Goal: Transaction & Acquisition: Book appointment/travel/reservation

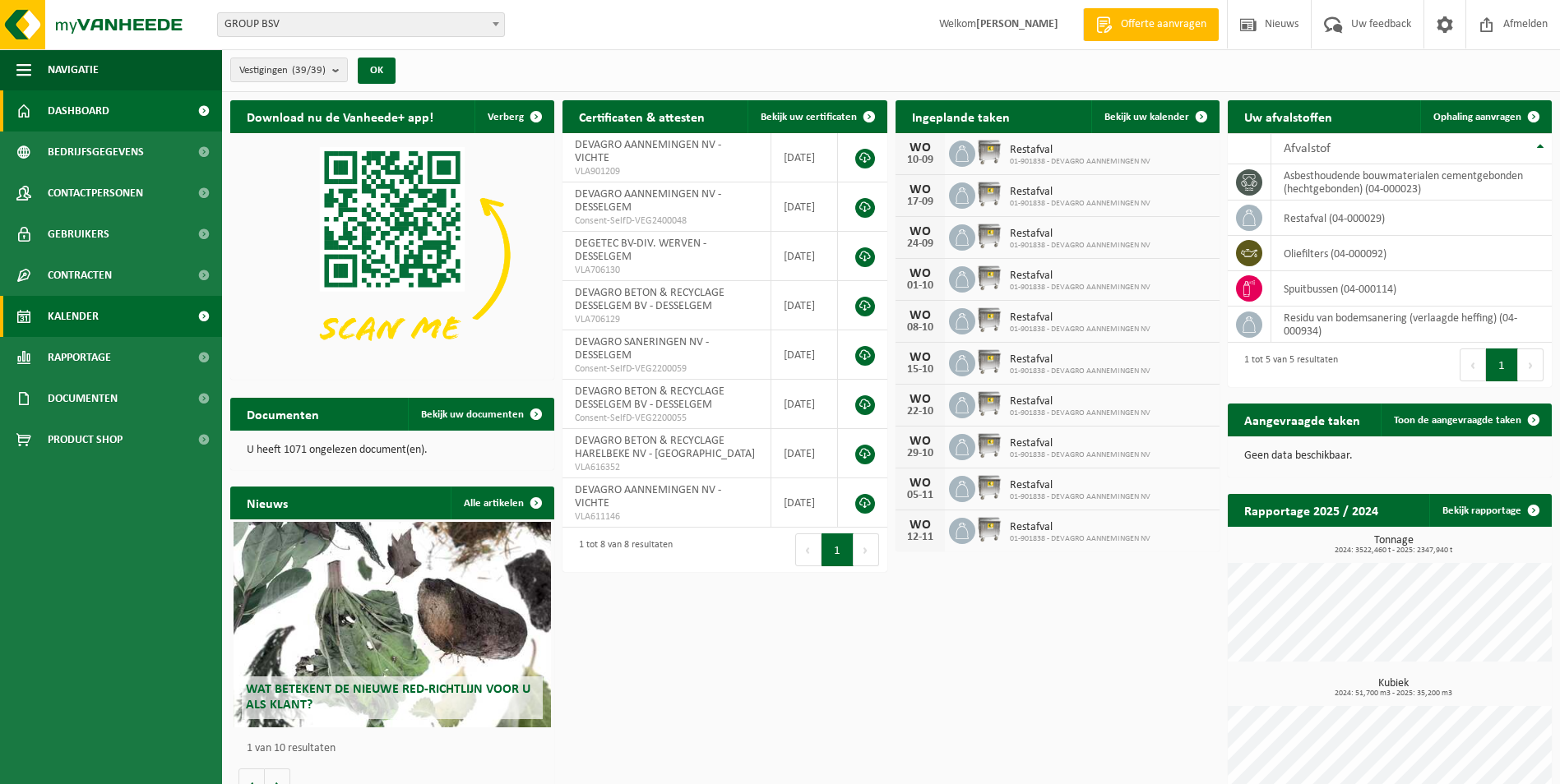
click at [92, 318] on span "Kalender" at bounding box center [73, 316] width 51 height 41
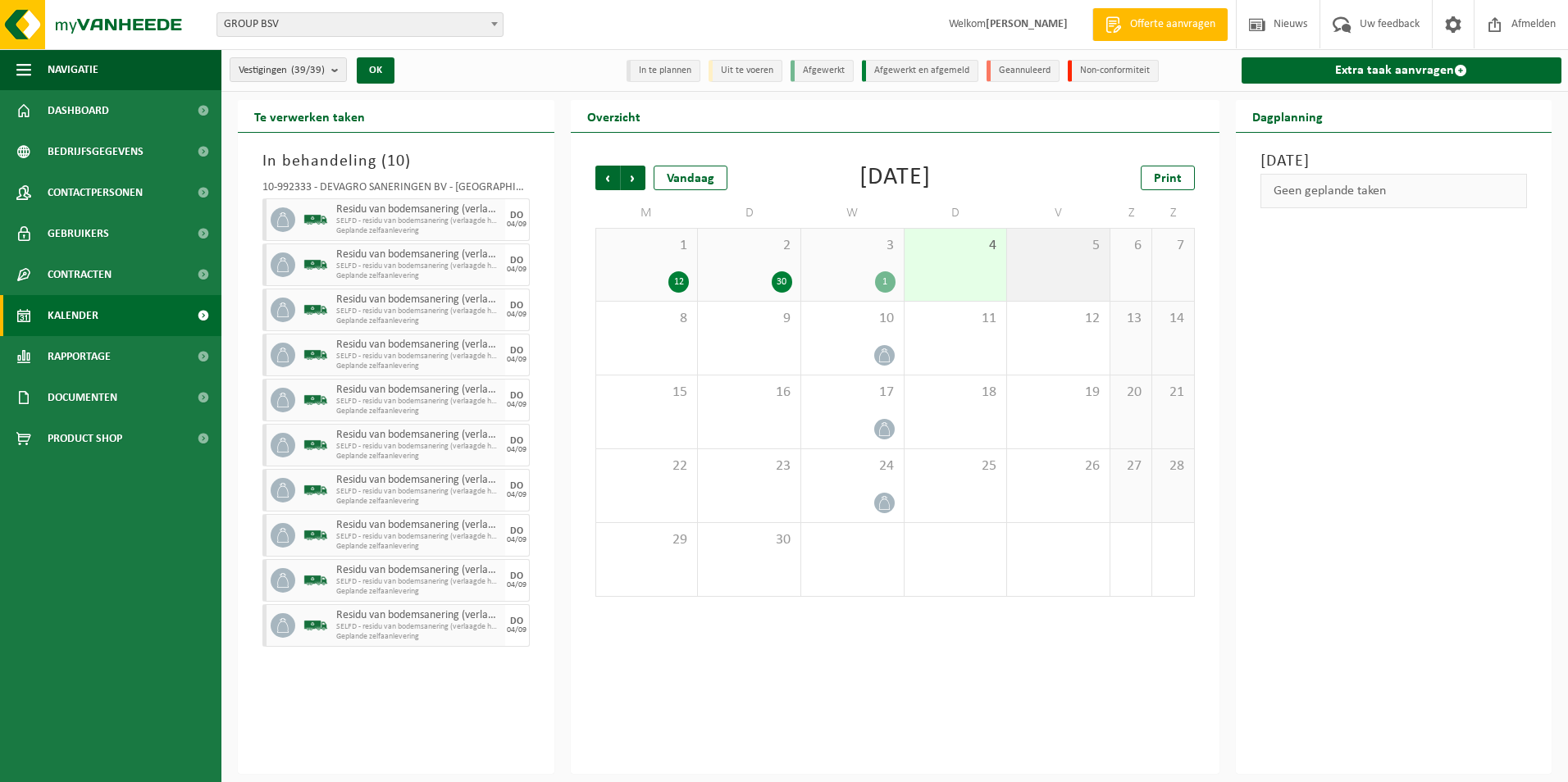
click at [1044, 272] on div "5" at bounding box center [1059, 265] width 103 height 73
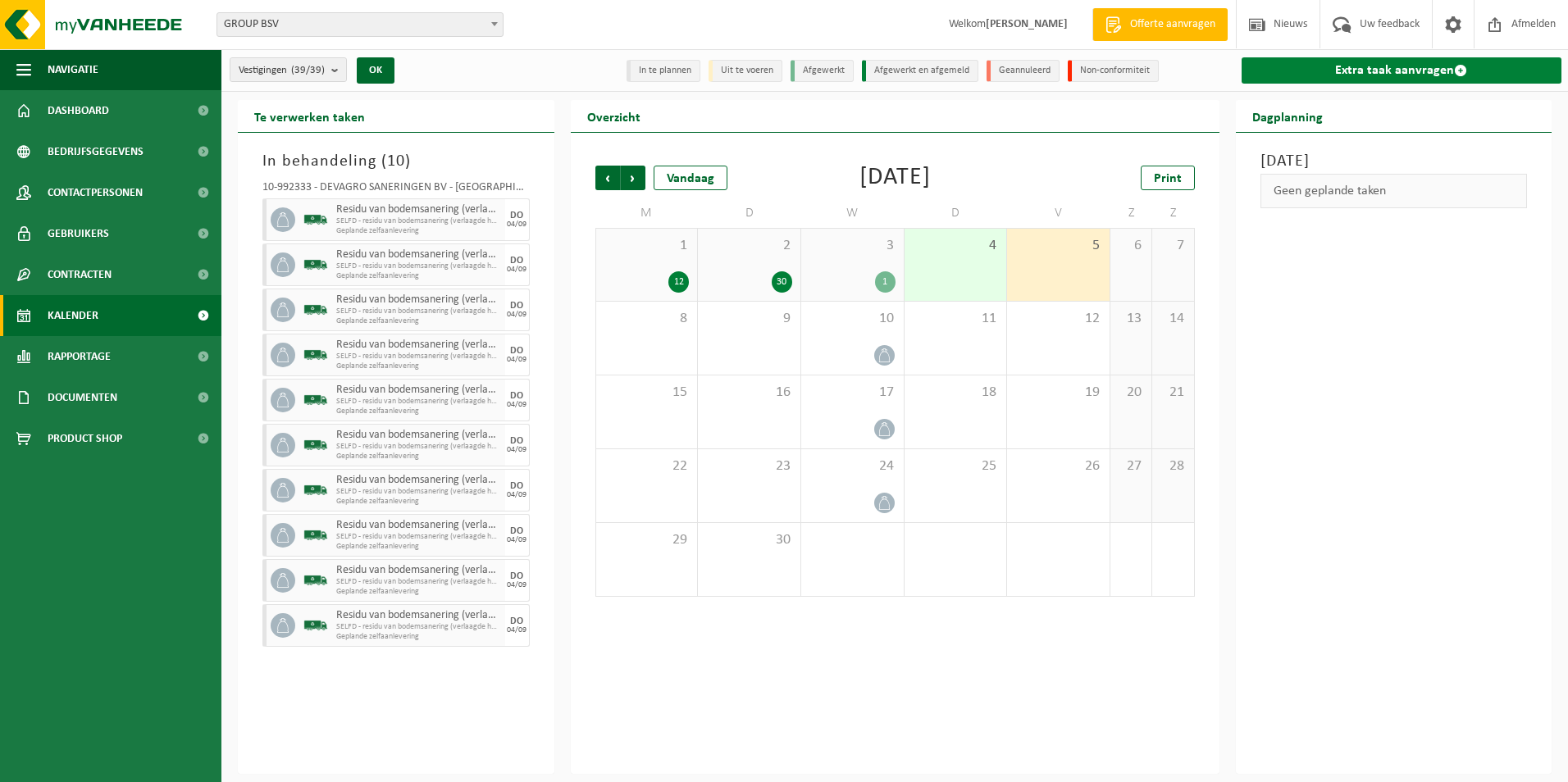
click at [1326, 73] on link "Extra taak aanvragen" at bounding box center [1402, 70] width 321 height 26
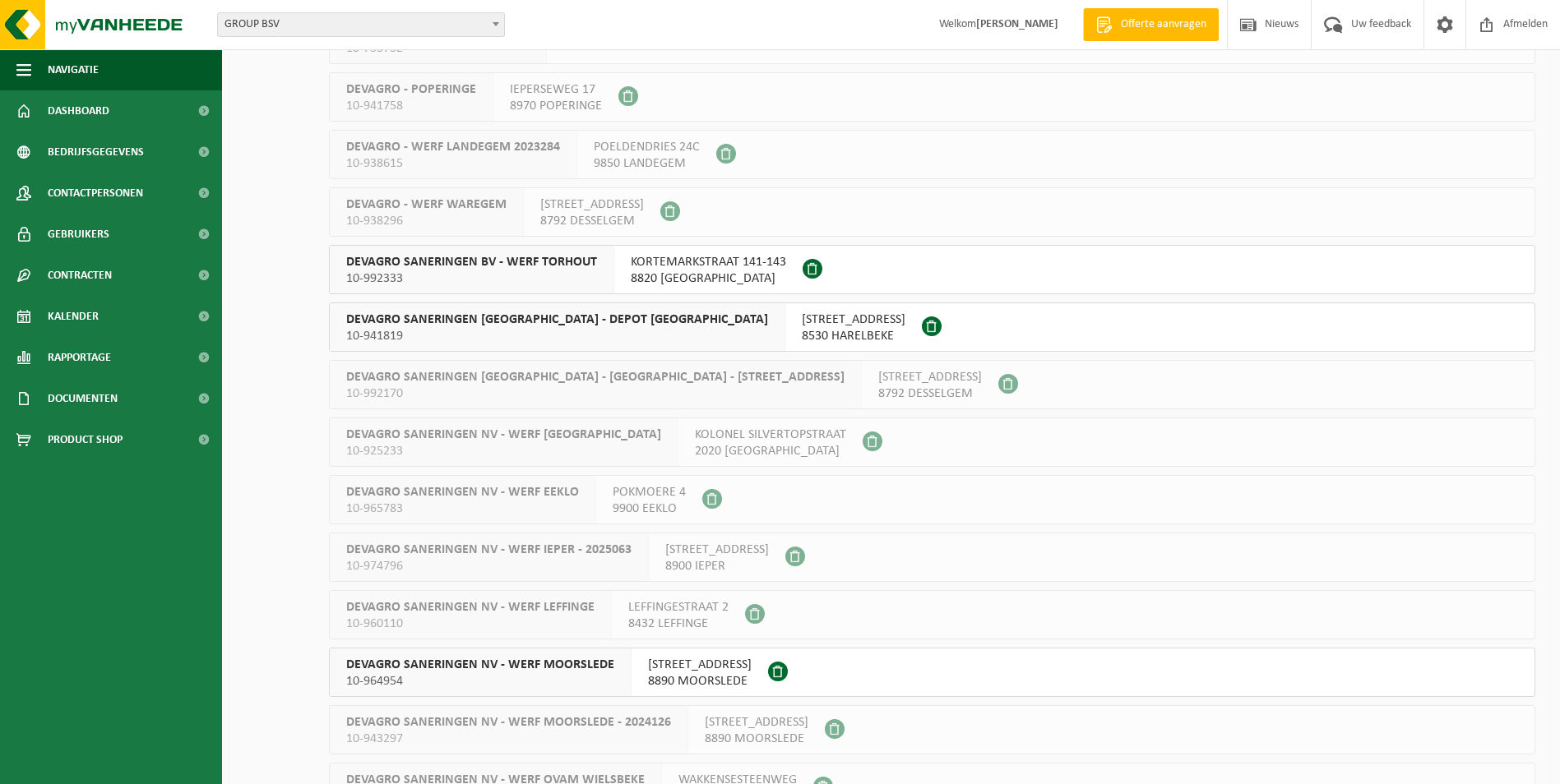
scroll to position [1480, 0]
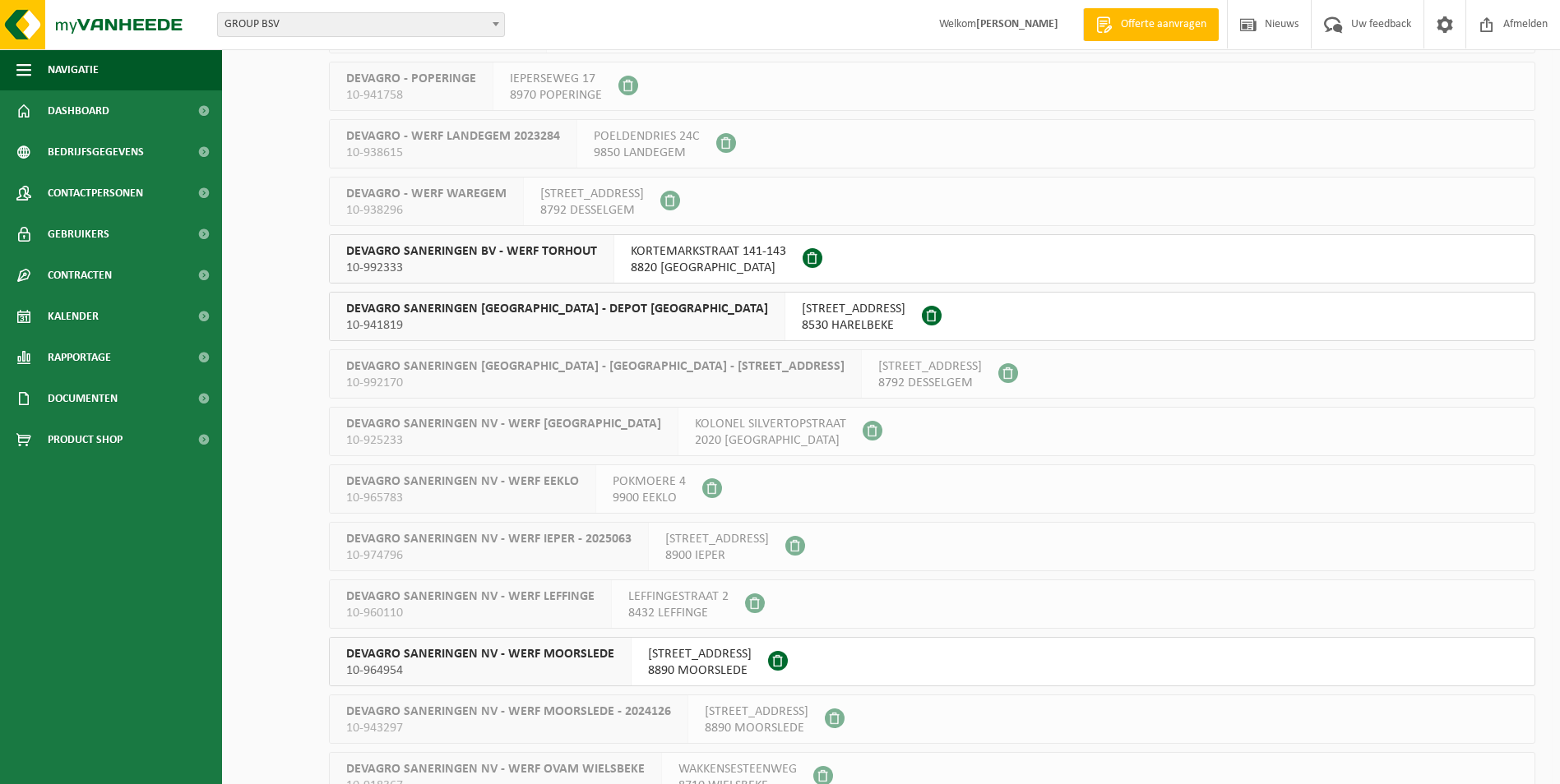
click at [666, 258] on span "KORTEMARKSTRAAT 141-143" at bounding box center [709, 251] width 156 height 16
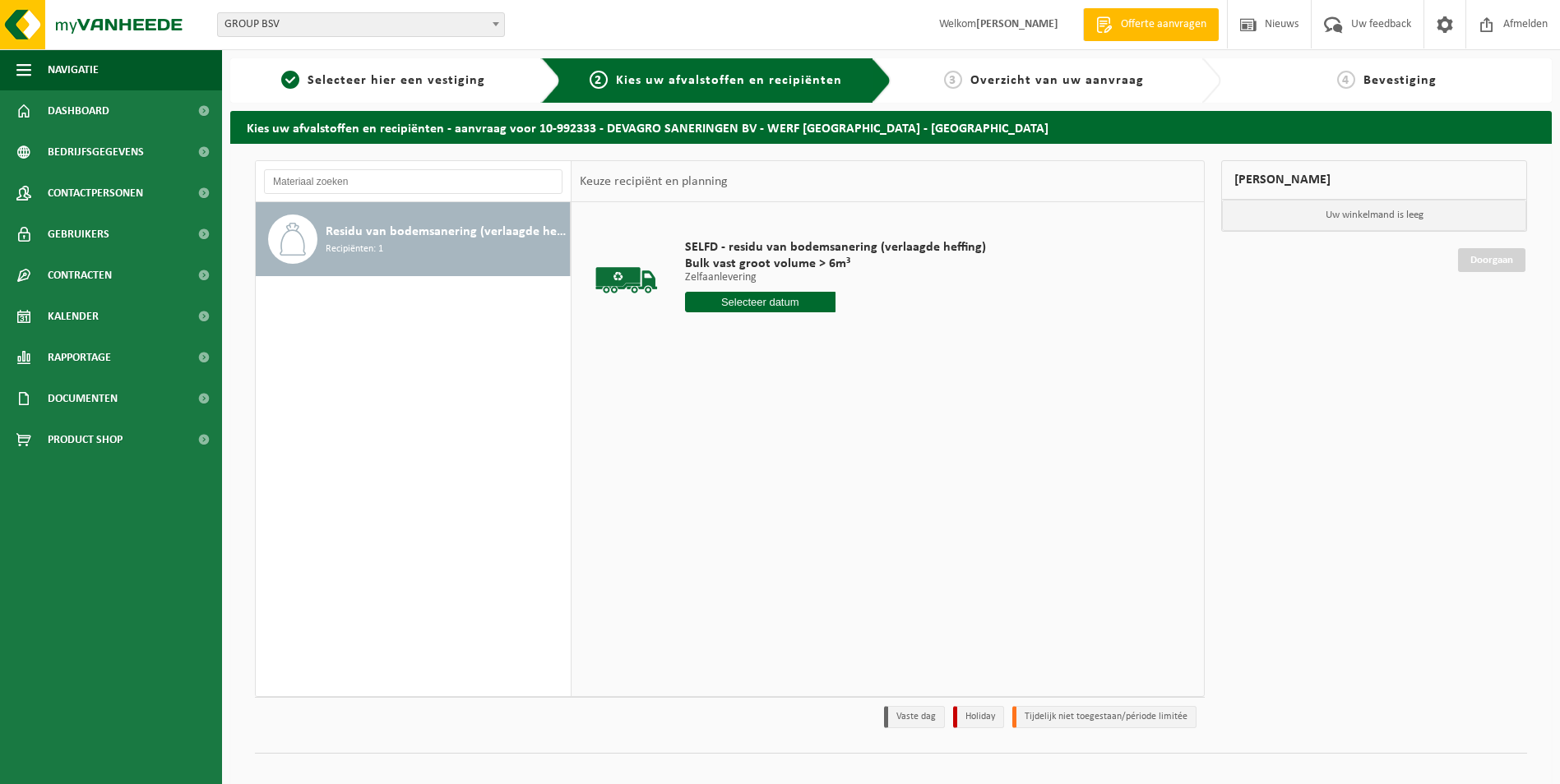
click at [761, 302] on input "text" at bounding box center [761, 302] width 151 height 20
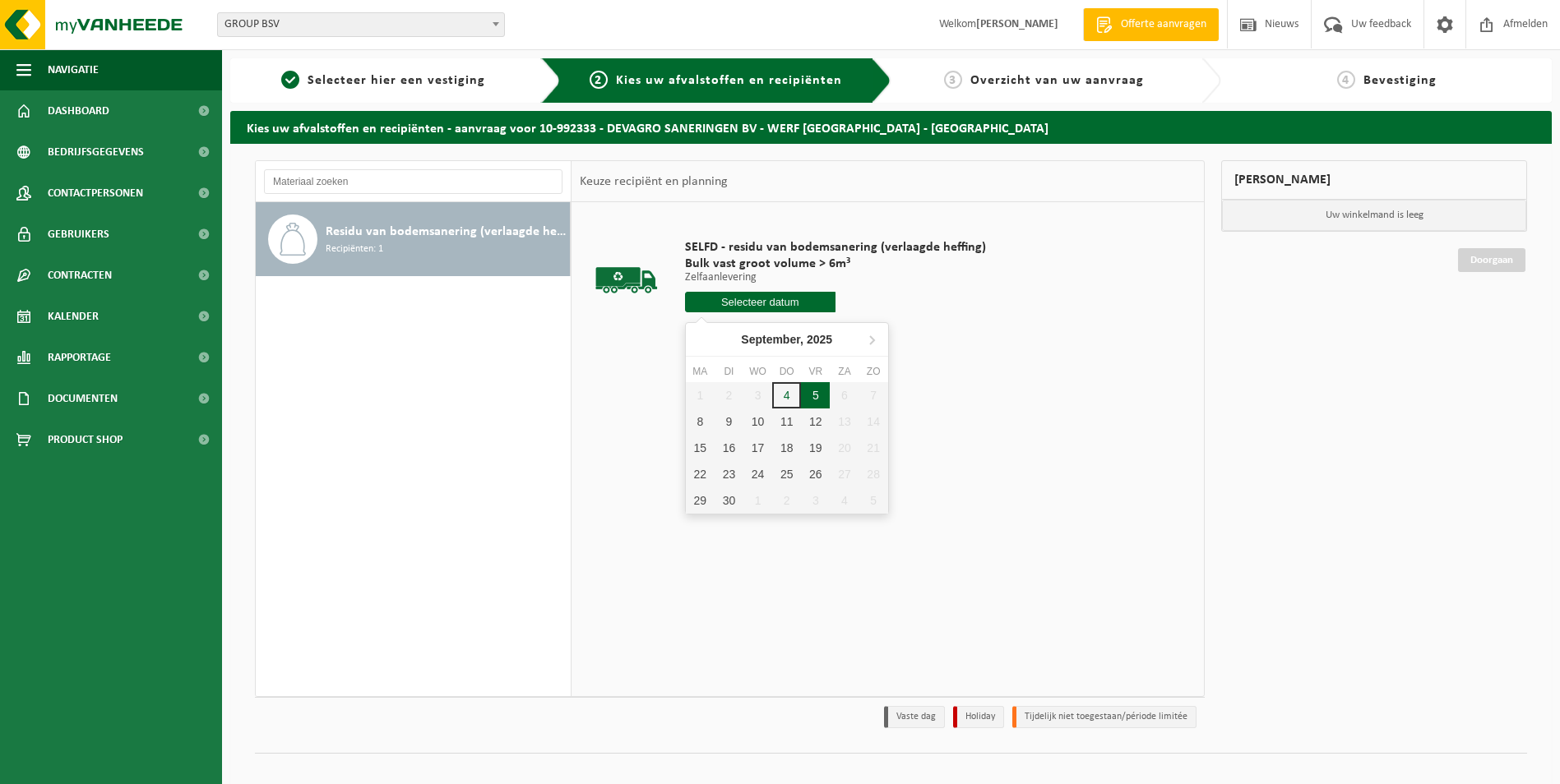
click at [811, 387] on div "5" at bounding box center [816, 395] width 29 height 26
type input "Van [DATE]"
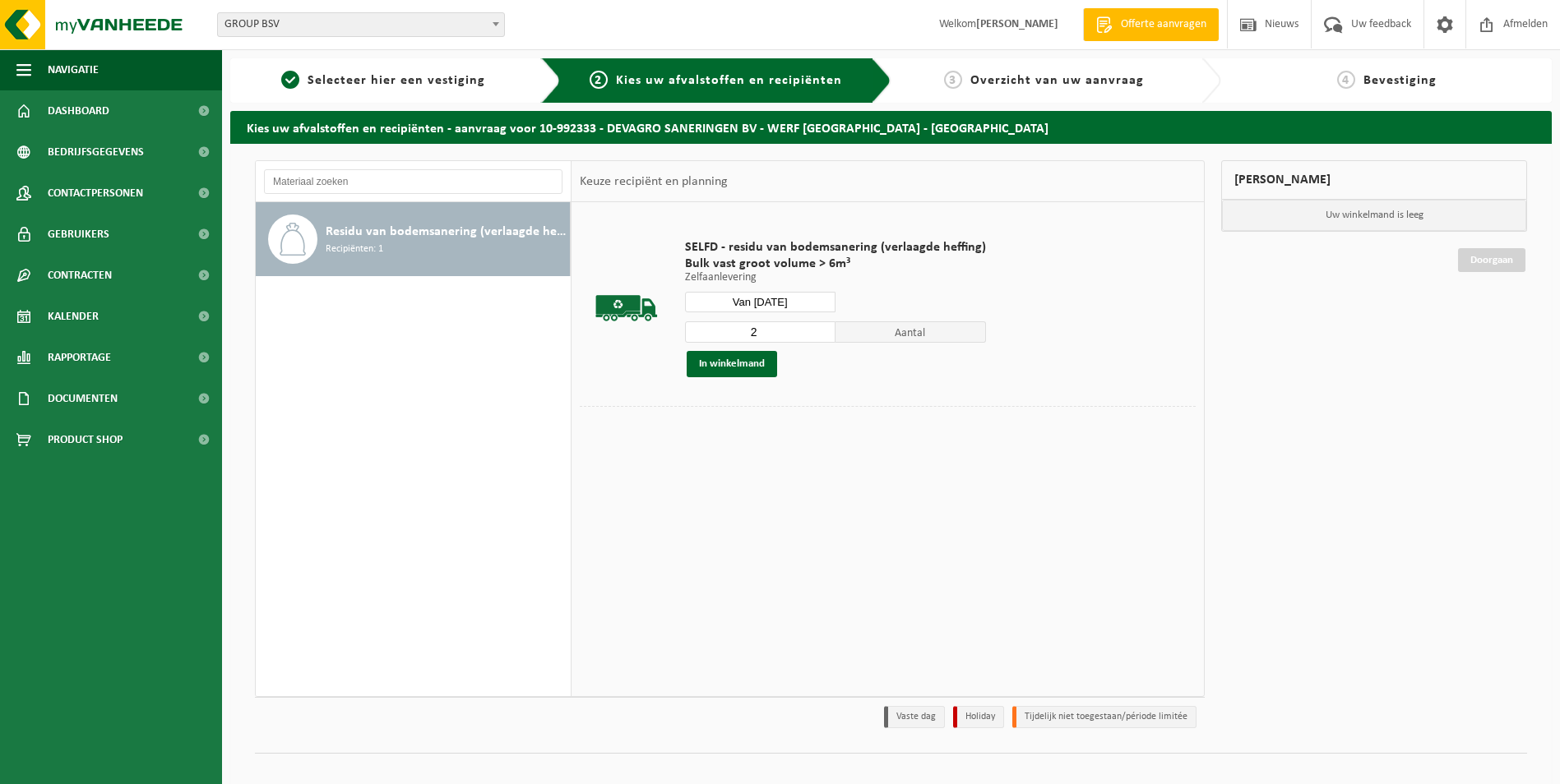
click at [819, 327] on input "2" at bounding box center [761, 332] width 151 height 21
click at [819, 327] on input "3" at bounding box center [761, 332] width 151 height 21
click at [819, 327] on input "12" at bounding box center [761, 332] width 151 height 21
click at [821, 336] on input "11" at bounding box center [761, 332] width 151 height 21
type input "10"
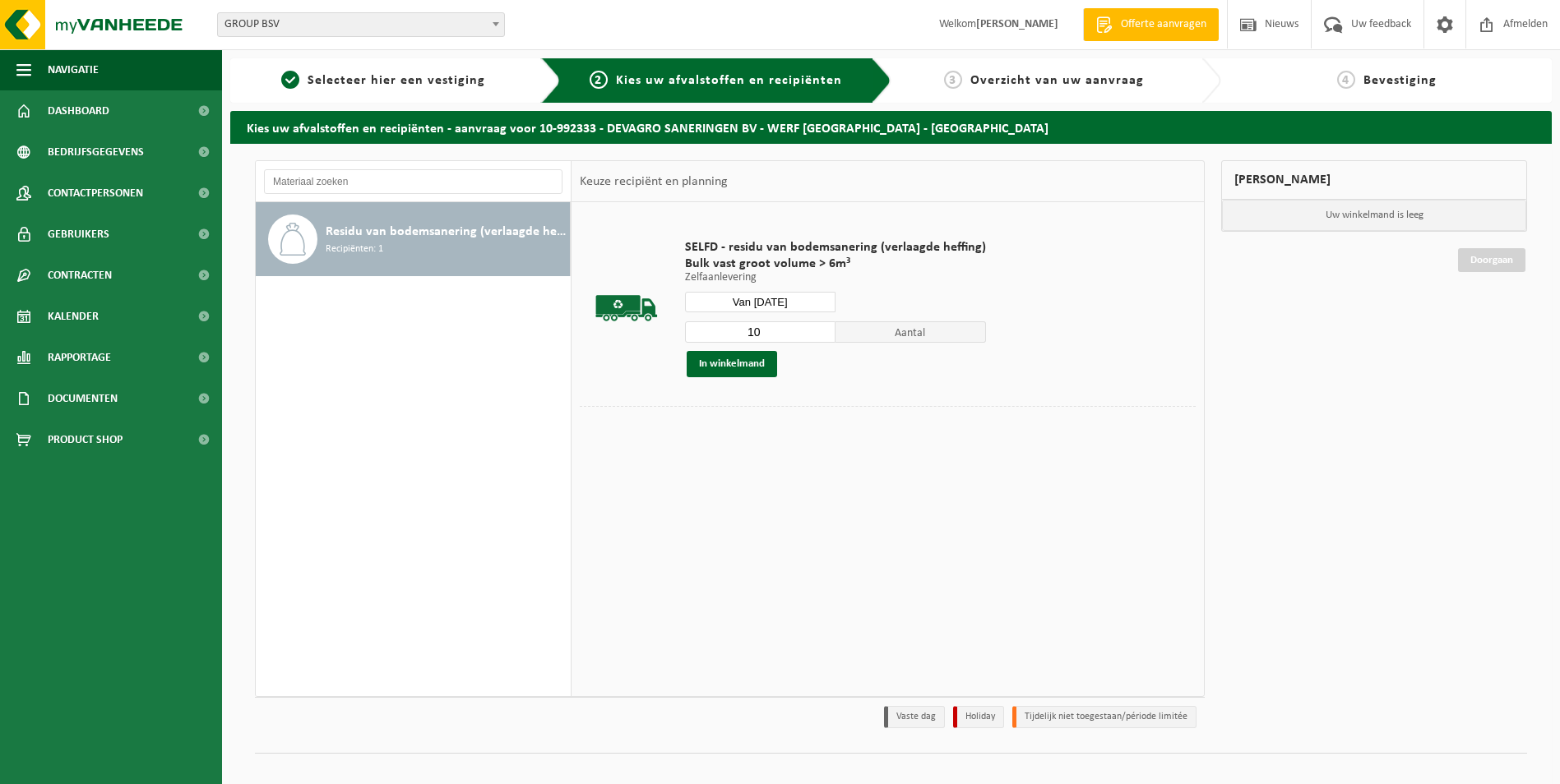
click at [821, 336] on input "10" at bounding box center [761, 332] width 151 height 21
click at [728, 369] on button "In winkelmand" at bounding box center [732, 364] width 91 height 26
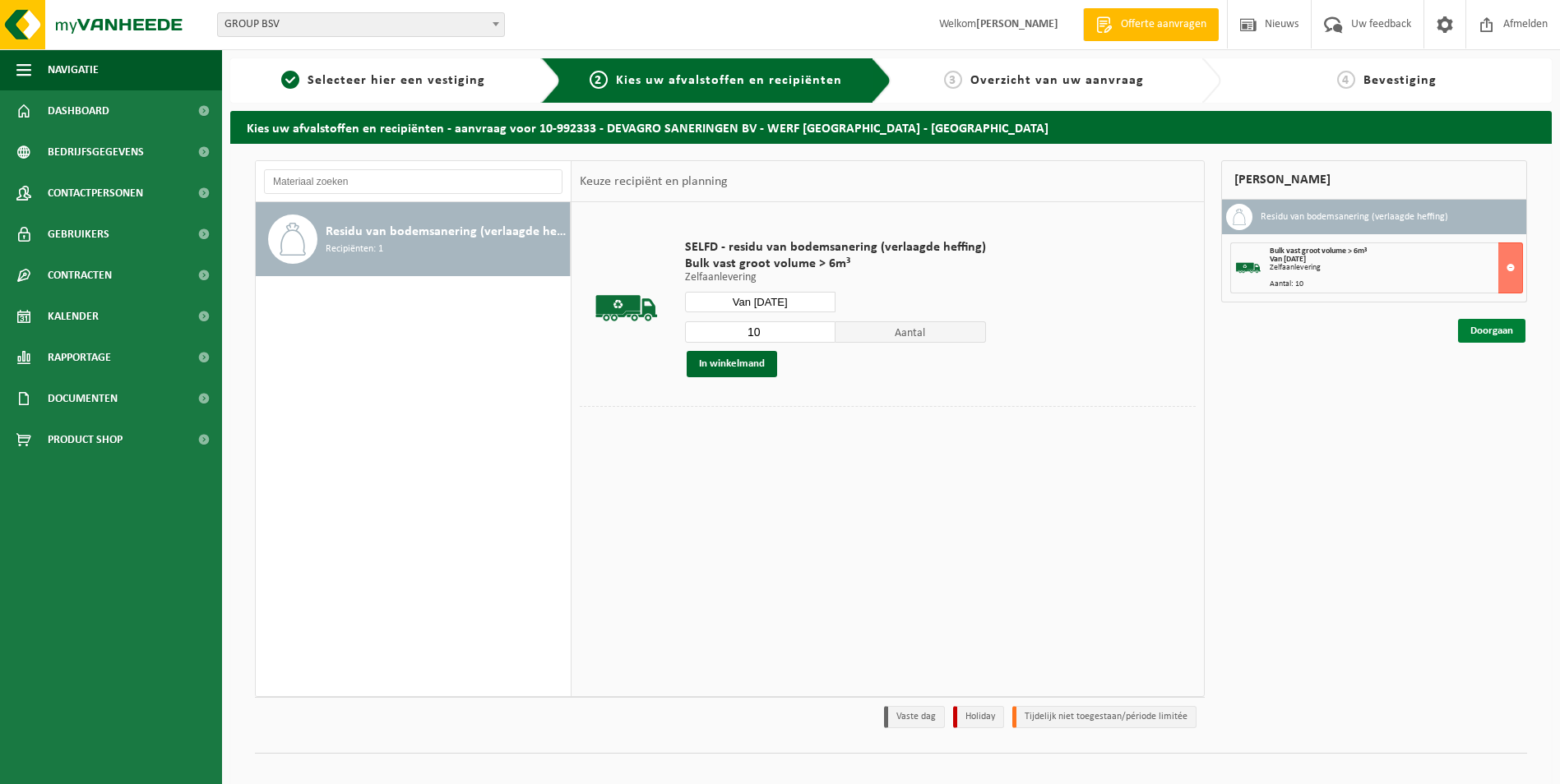
click at [1491, 334] on link "Doorgaan" at bounding box center [1492, 331] width 68 height 24
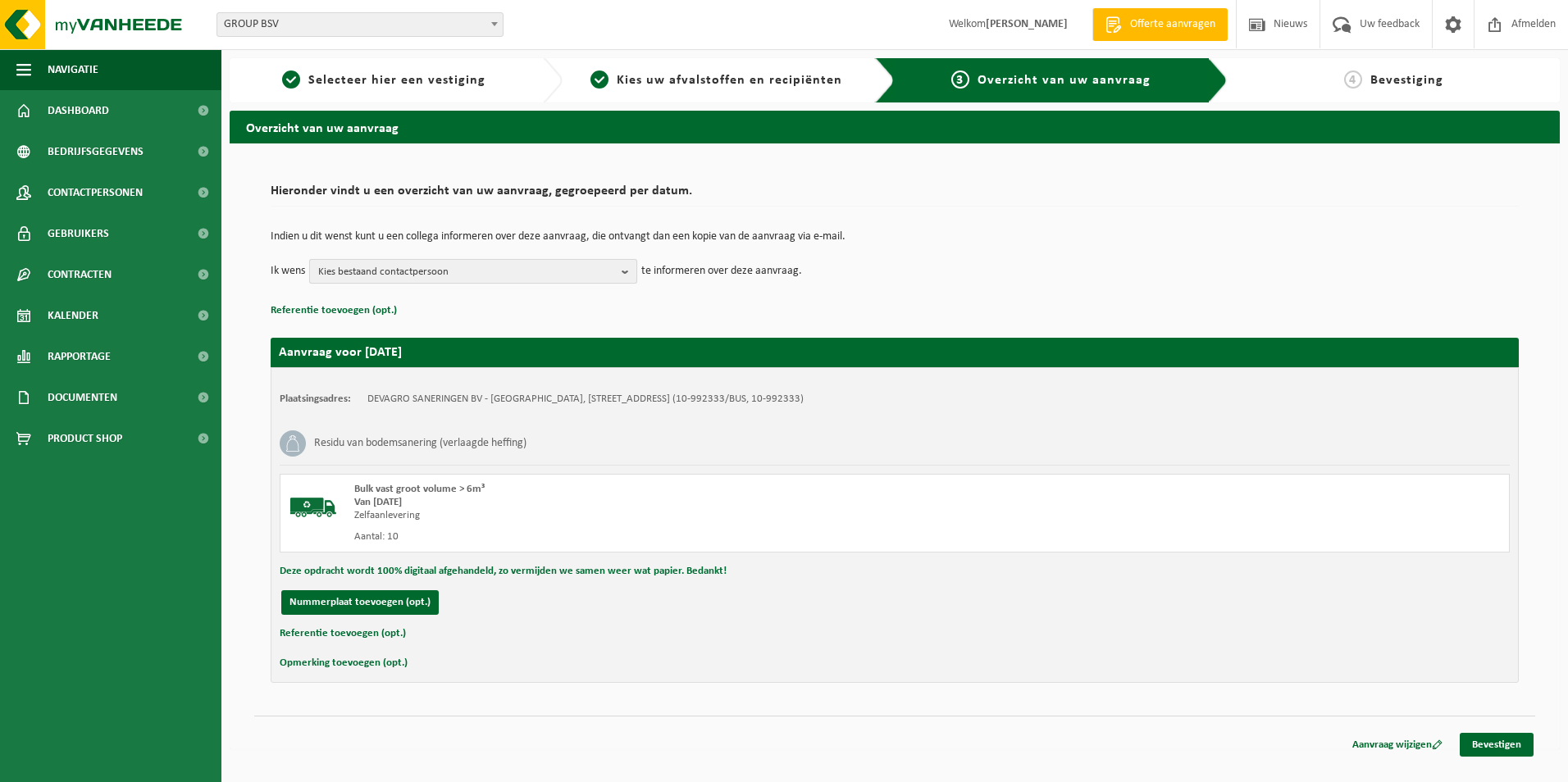
click at [409, 278] on span "Kies bestaand contactpersoon" at bounding box center [466, 272] width 297 height 24
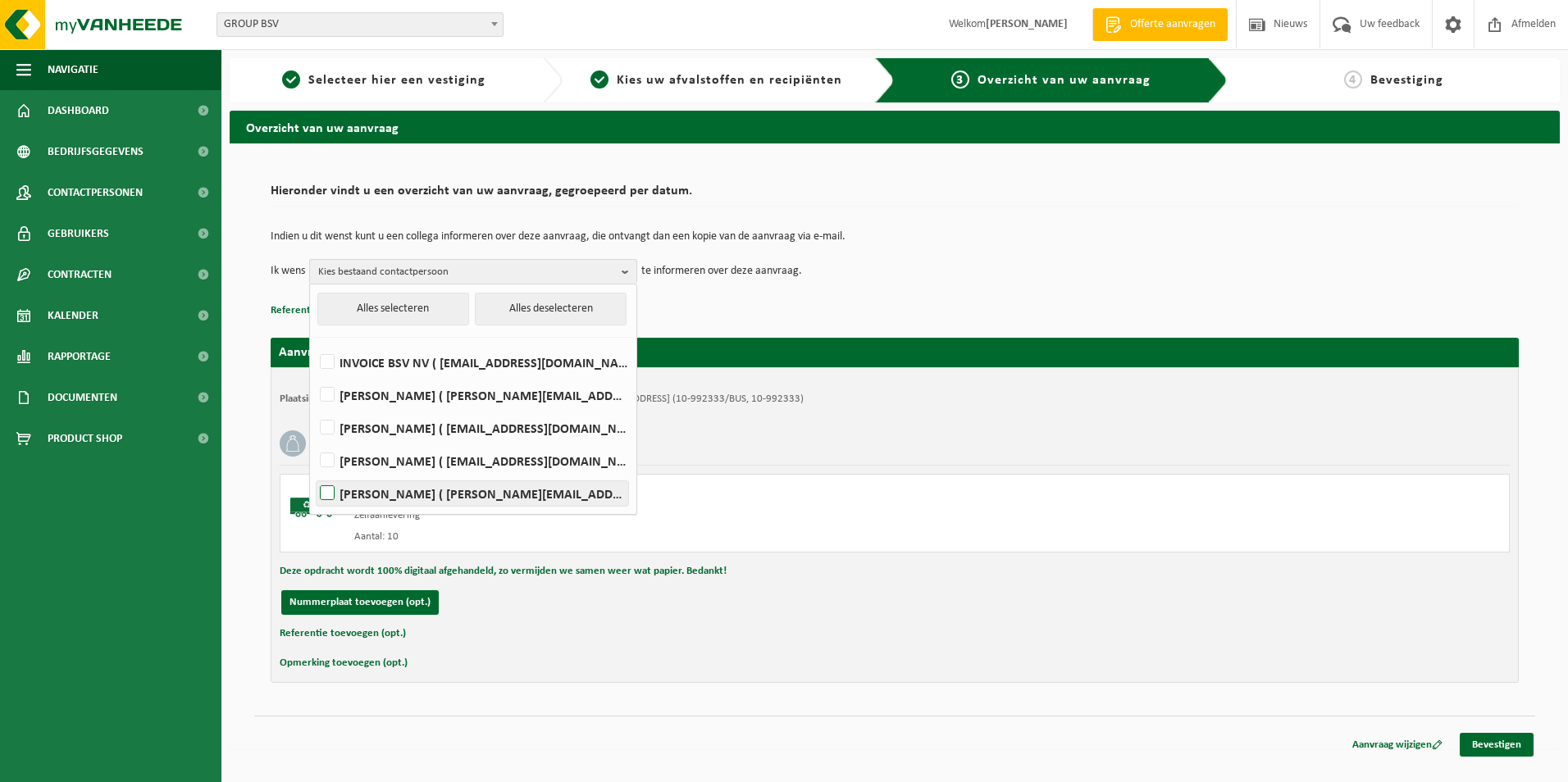
drag, startPoint x: 364, startPoint y: 458, endPoint x: 344, endPoint y: 492, distance: 39.4
click at [363, 461] on label "[PERSON_NAME] ( [EMAIL_ADDRESS][DOMAIN_NAME] )" at bounding box center [471, 461] width 311 height 24
click at [314, 440] on input "[PERSON_NAME] ( [EMAIL_ADDRESS][DOMAIN_NAME] )" at bounding box center [313, 440] width 1 height 1
checkbox input "true"
drag, startPoint x: 342, startPoint y: 494, endPoint x: 395, endPoint y: 575, distance: 96.8
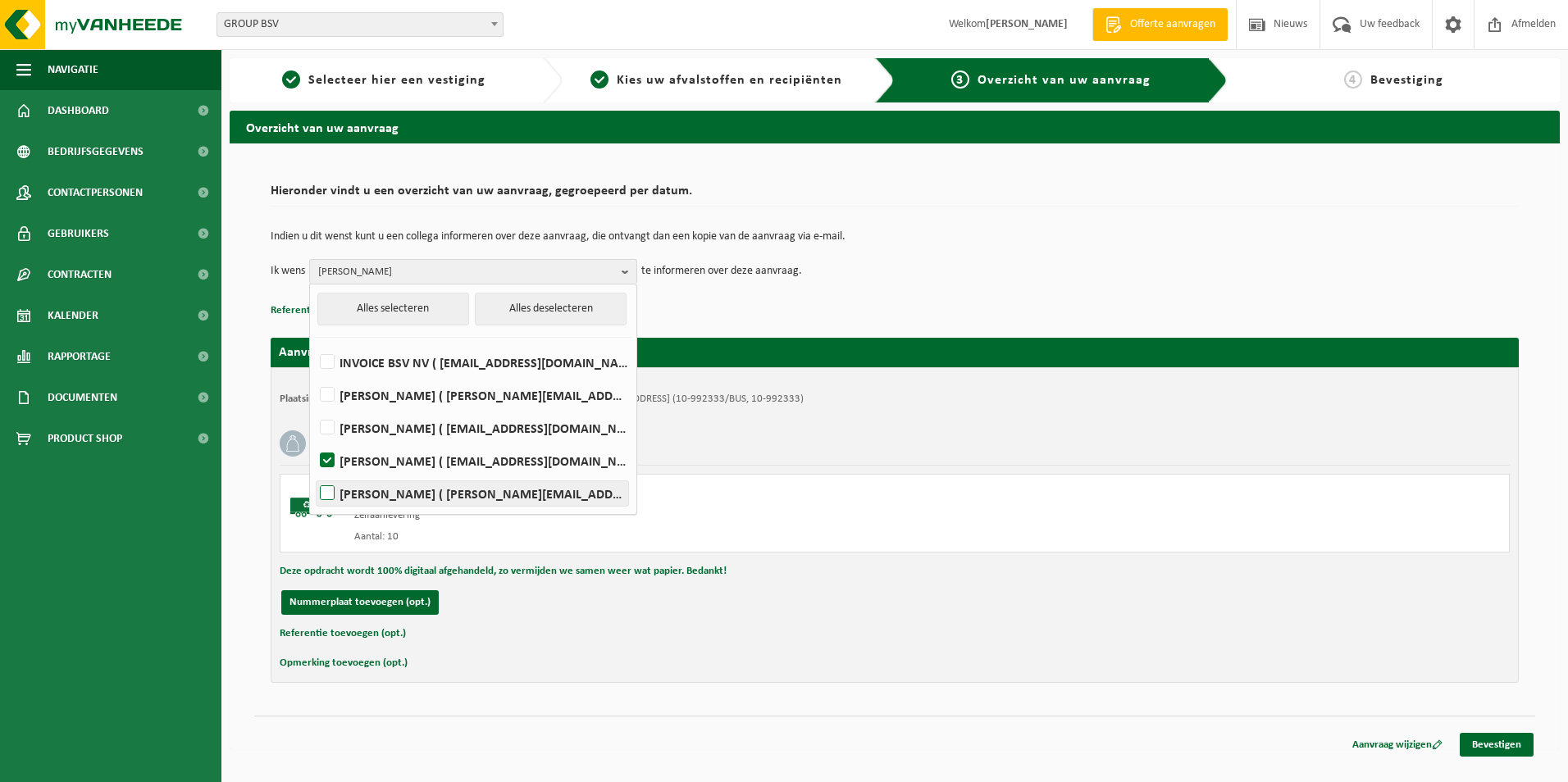
click at [341, 496] on label "[PERSON_NAME] ( [PERSON_NAME][EMAIL_ADDRESS][DOMAIN_NAME] )" at bounding box center [471, 493] width 311 height 24
click at [314, 473] on input "[PERSON_NAME] ( [PERSON_NAME][EMAIL_ADDRESS][DOMAIN_NAME] )" at bounding box center [313, 472] width 1 height 1
checkbox input "true"
click at [1501, 747] on link "Bevestigen" at bounding box center [1495, 745] width 73 height 24
